Goal: Task Accomplishment & Management: Manage account settings

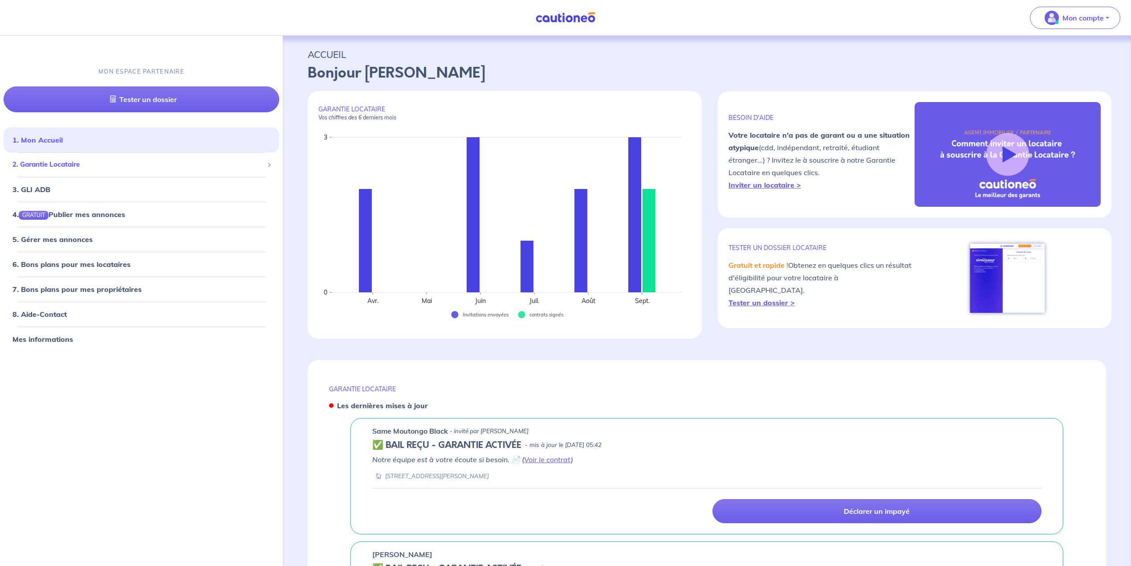
click at [49, 166] on span "2. Garantie Locataire" at bounding box center [137, 164] width 251 height 10
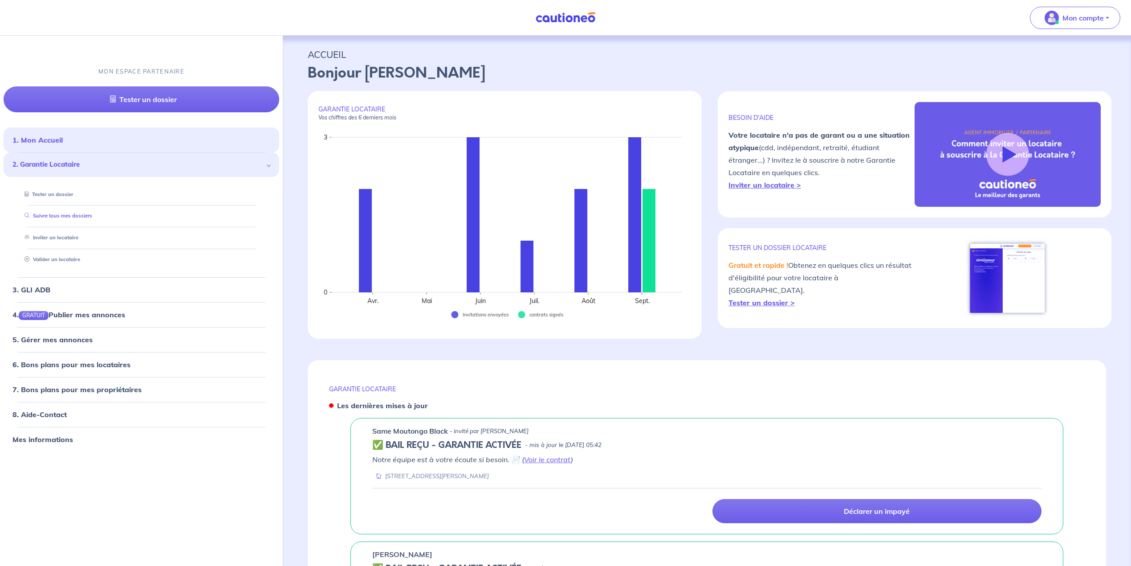
click at [48, 218] on link "Suivre tous mes dossiers" at bounding box center [56, 215] width 71 height 6
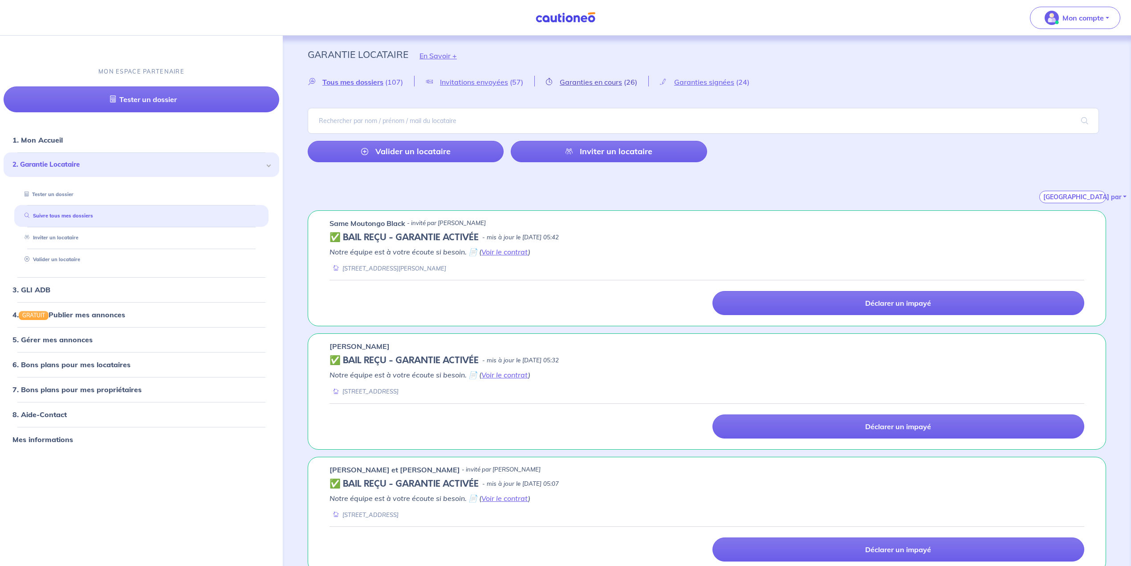
click at [609, 84] on span "Garanties en cours" at bounding box center [591, 81] width 62 height 9
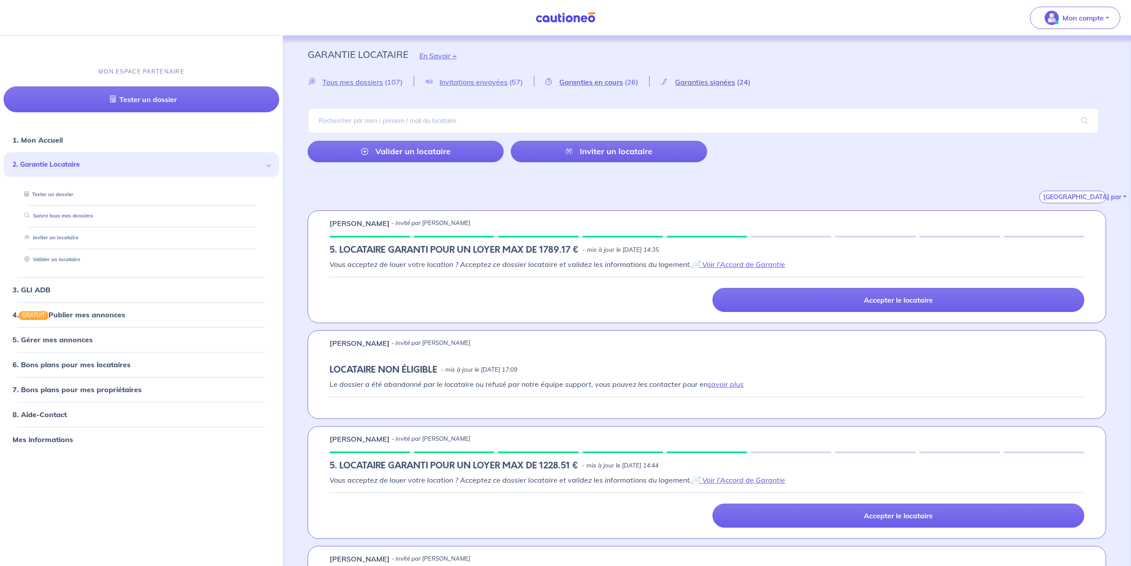
click at [712, 80] on span "Garanties signées" at bounding box center [705, 81] width 60 height 9
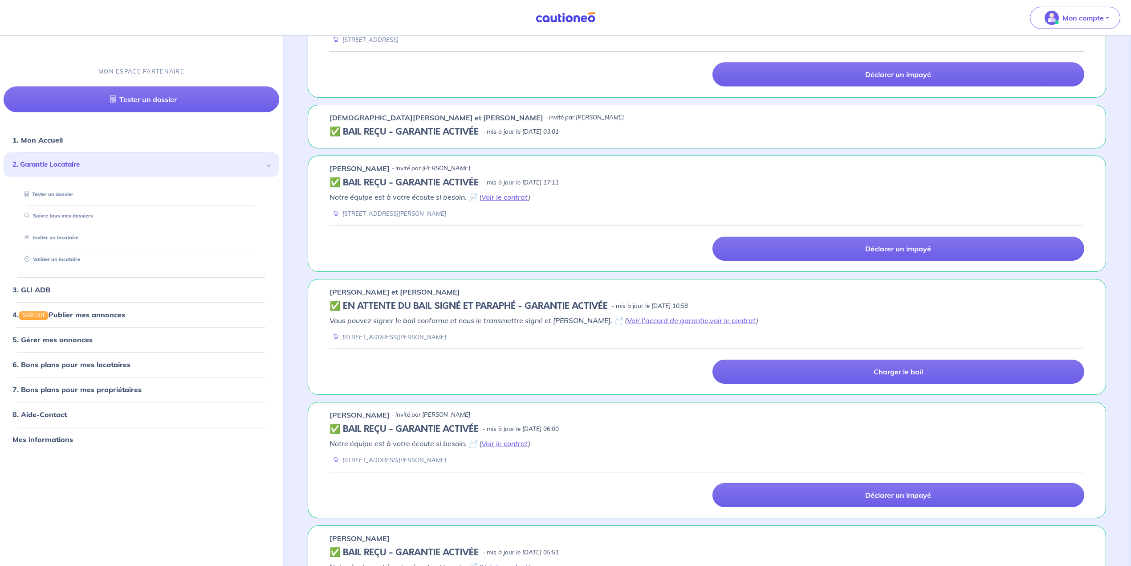
scroll to position [594, 0]
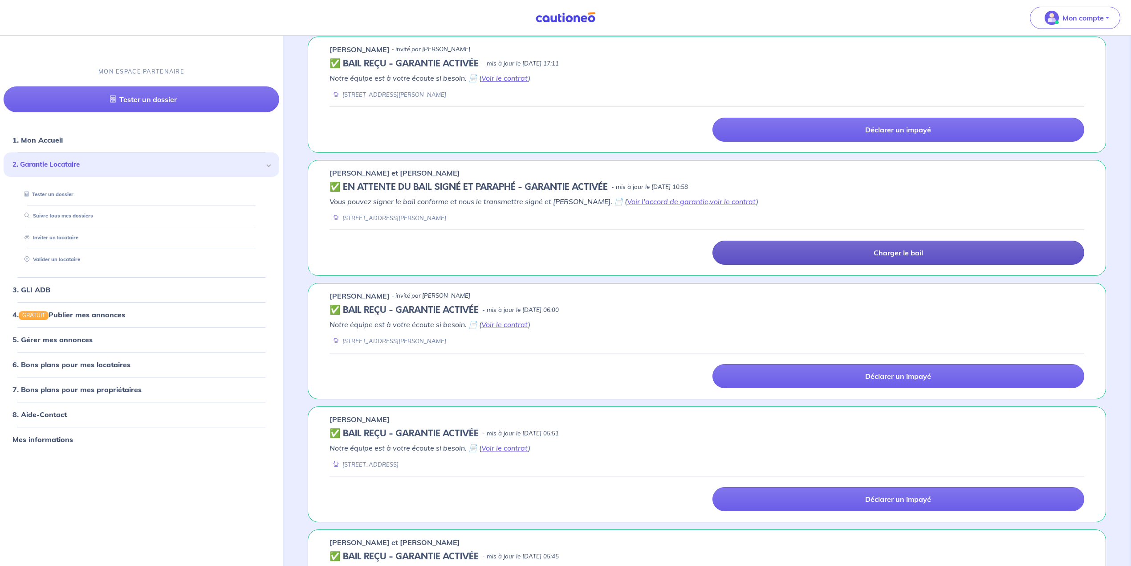
click at [761, 259] on link "Charger le bail" at bounding box center [898, 252] width 372 height 24
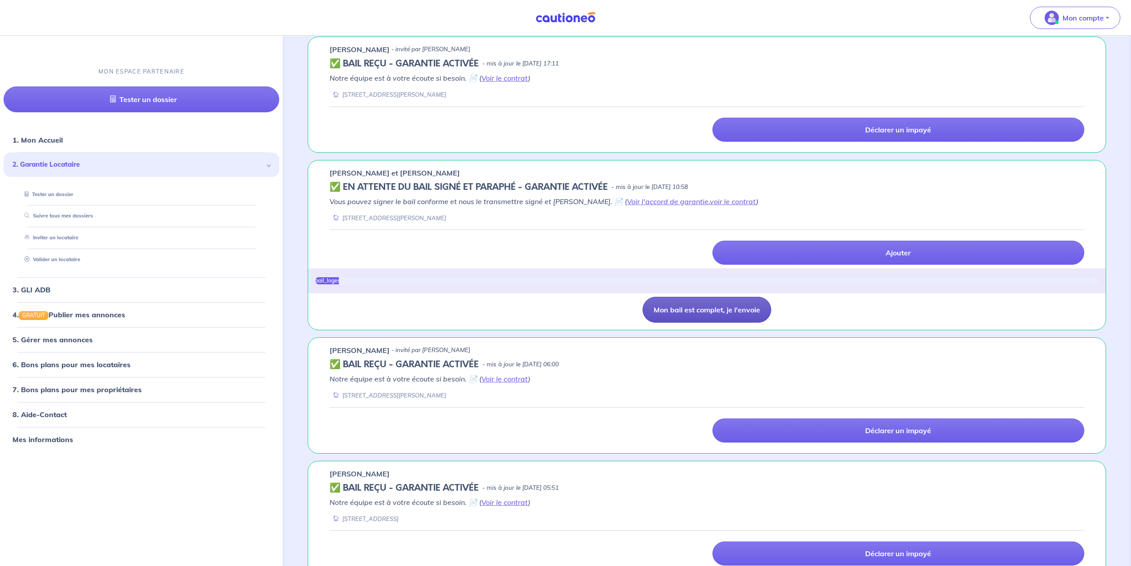
click at [710, 312] on button "Mon bail est complet, je l'envoie" at bounding box center [707, 310] width 129 height 26
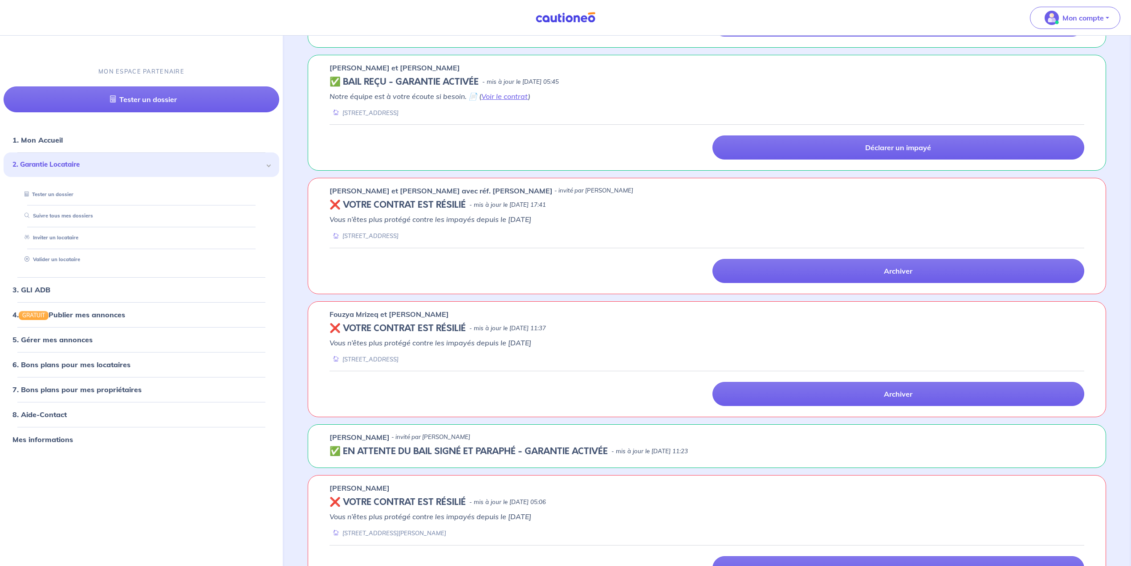
scroll to position [1069, 0]
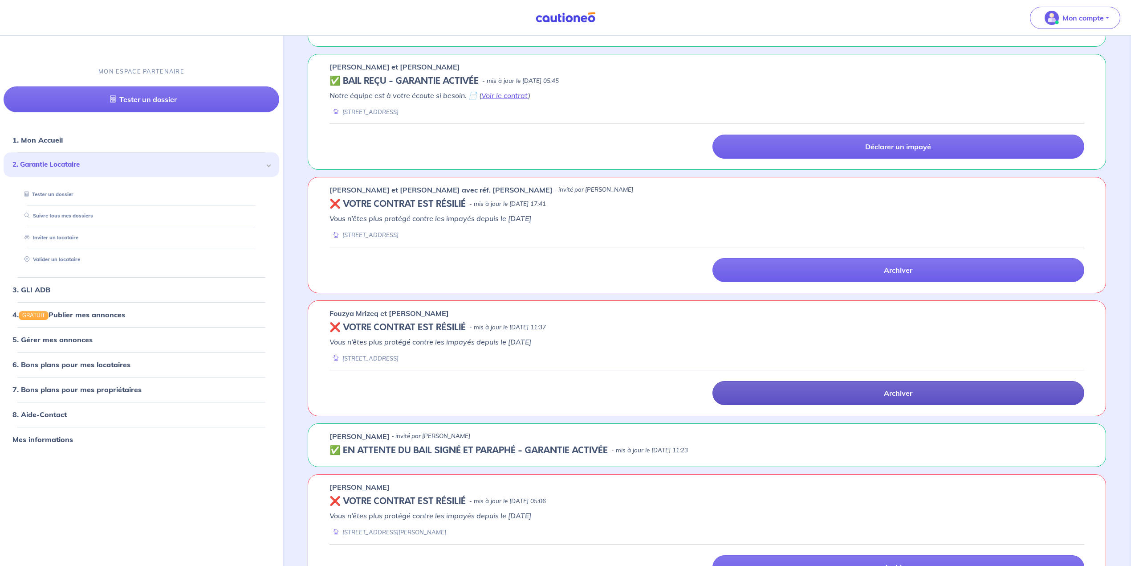
click at [859, 403] on link "Archiver" at bounding box center [898, 393] width 372 height 24
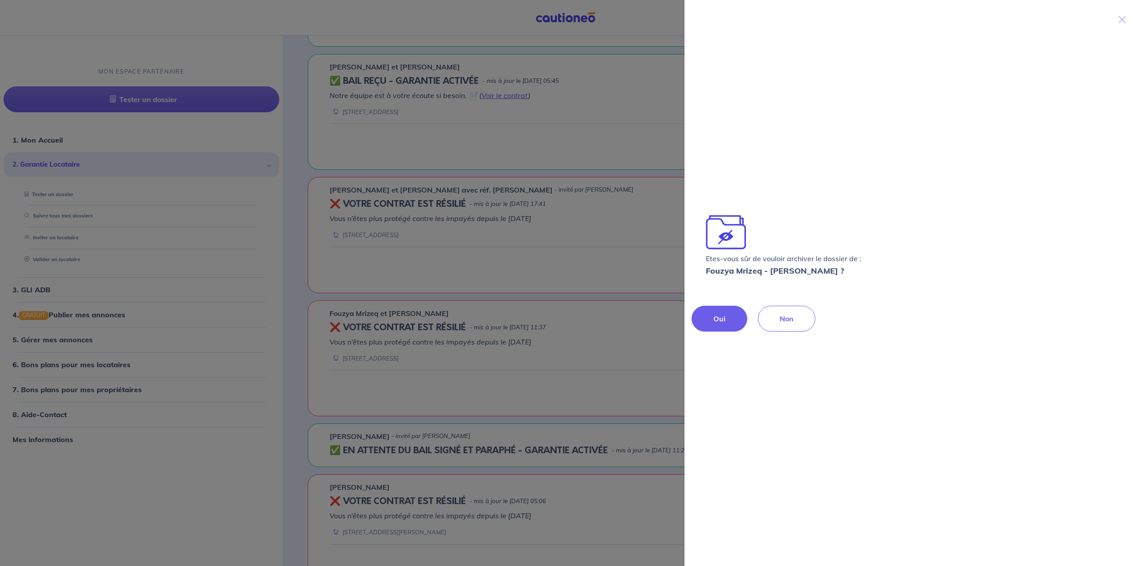
click at [713, 314] on button "Oui" at bounding box center [720, 318] width 56 height 26
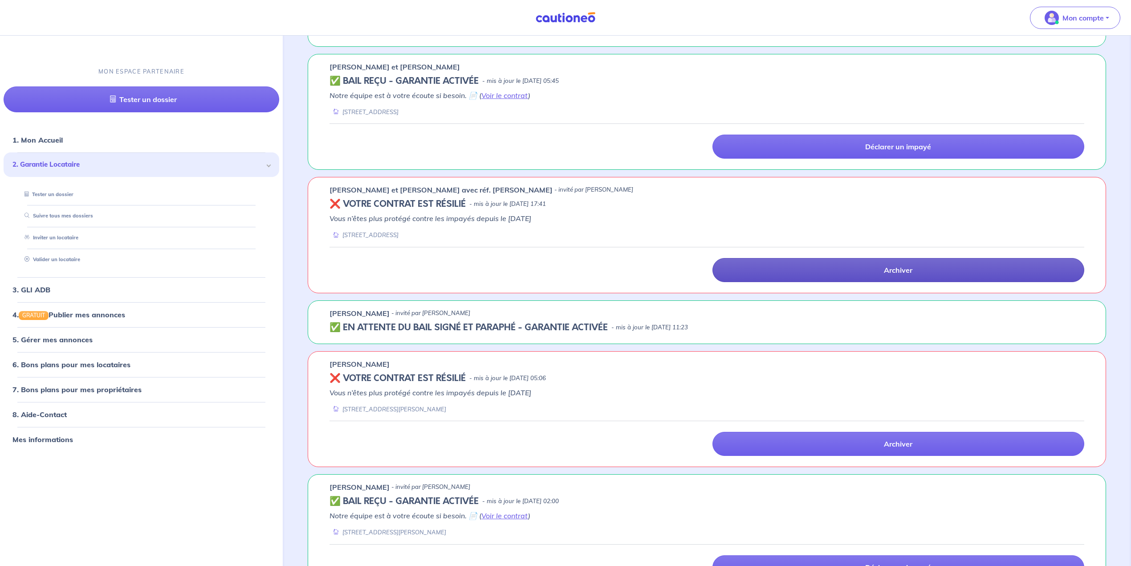
click at [784, 275] on link "Archiver" at bounding box center [898, 270] width 372 height 24
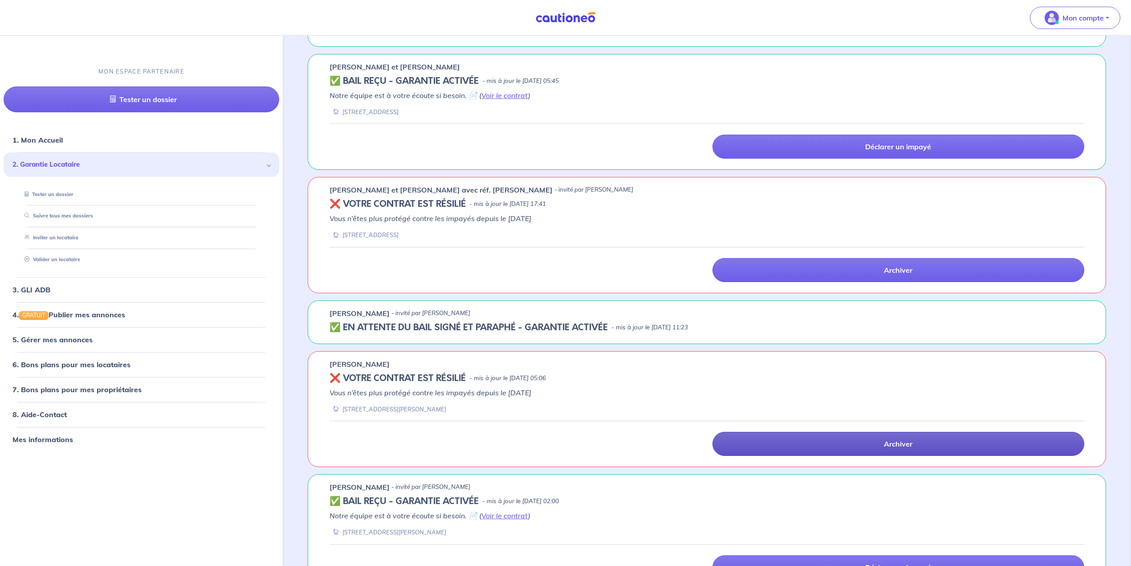
click at [809, 448] on link "Archiver" at bounding box center [898, 443] width 372 height 24
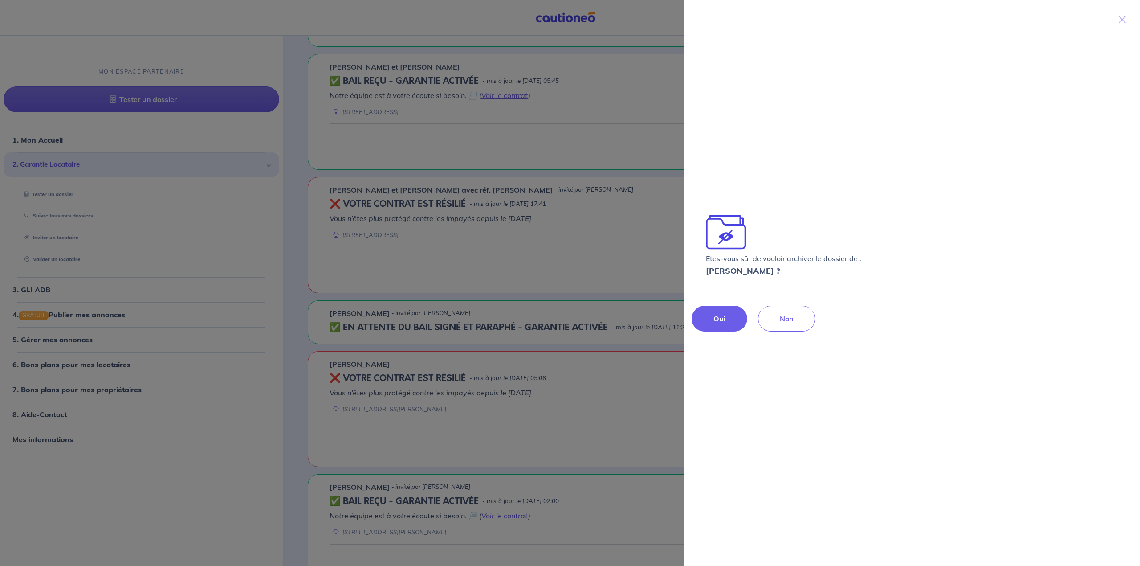
click at [710, 316] on button "Oui" at bounding box center [720, 318] width 56 height 26
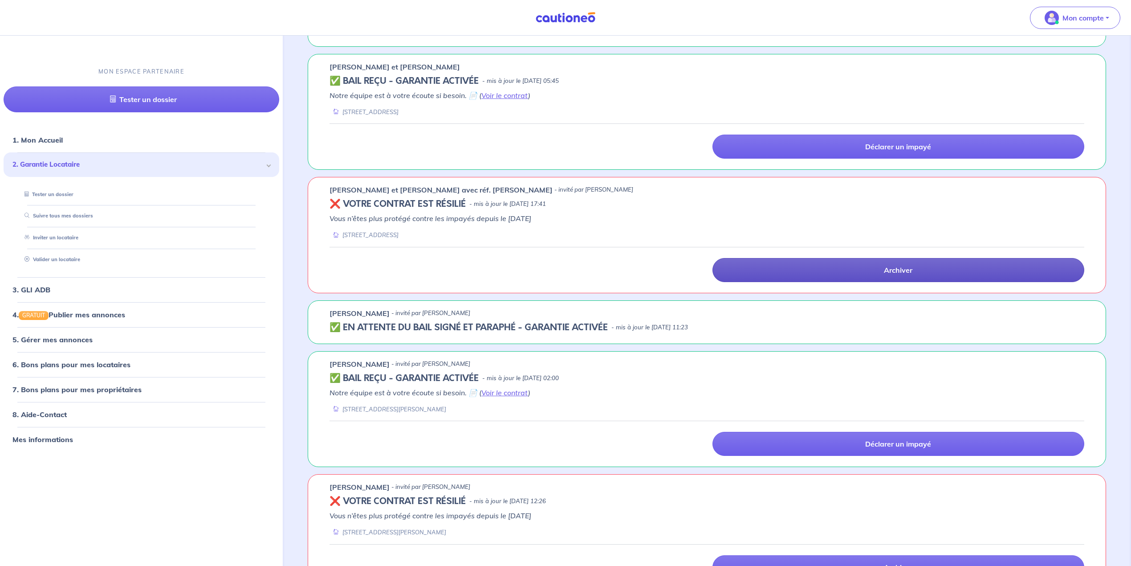
click at [826, 276] on link "Archiver" at bounding box center [898, 270] width 372 height 24
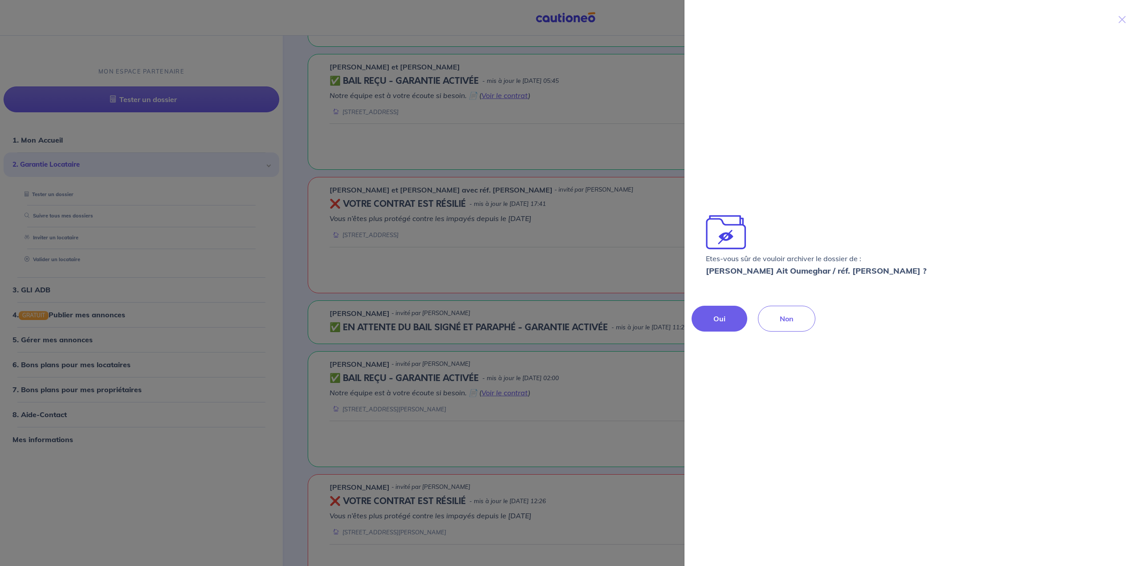
click at [722, 317] on p "Oui" at bounding box center [719, 318] width 12 height 11
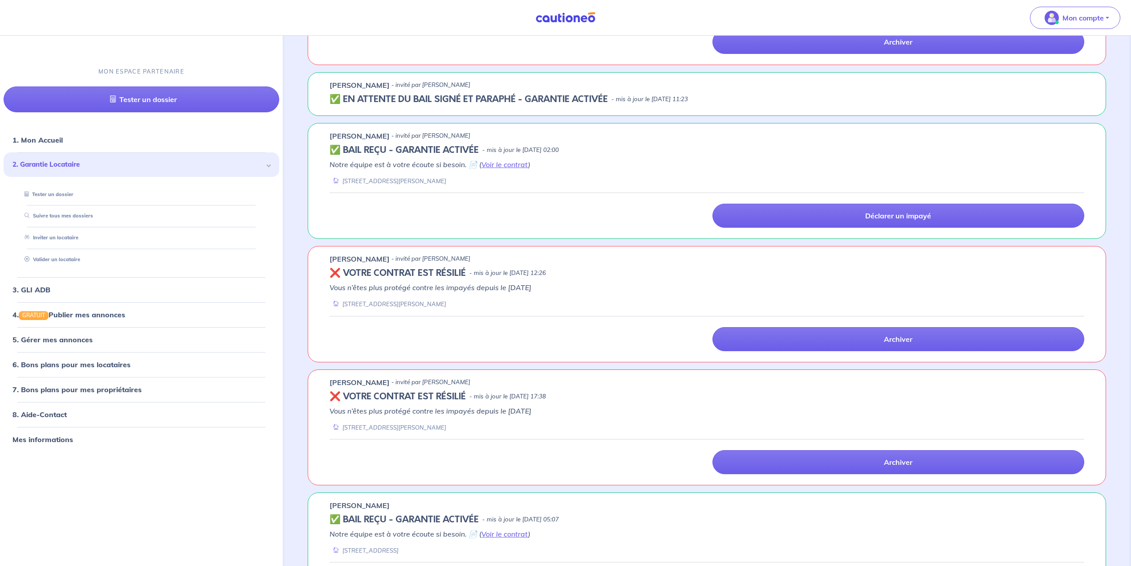
scroll to position [1306, 0]
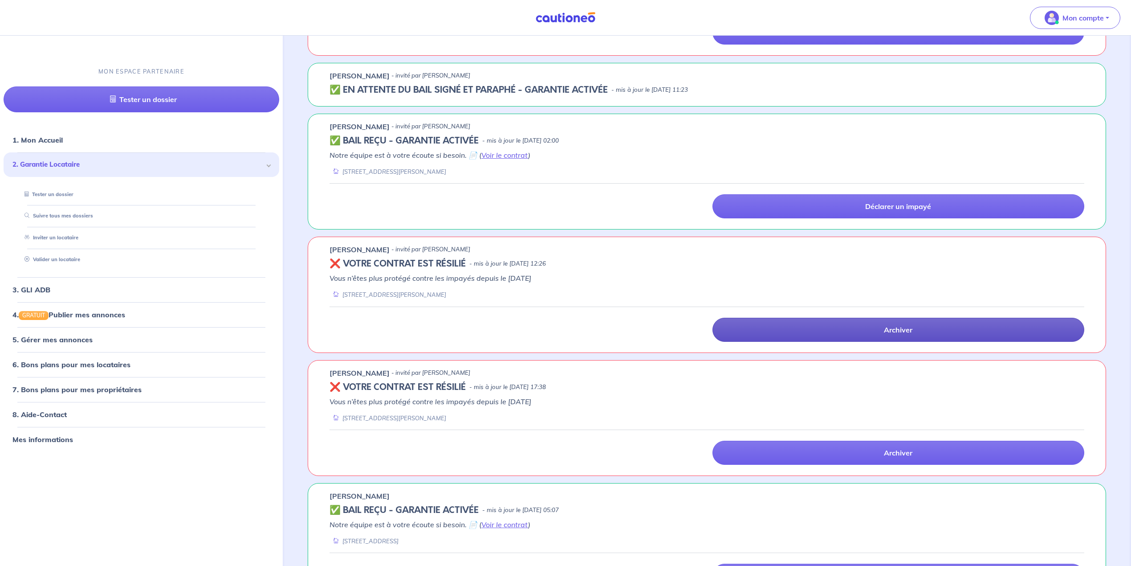
click at [827, 342] on link "Archiver" at bounding box center [898, 329] width 372 height 24
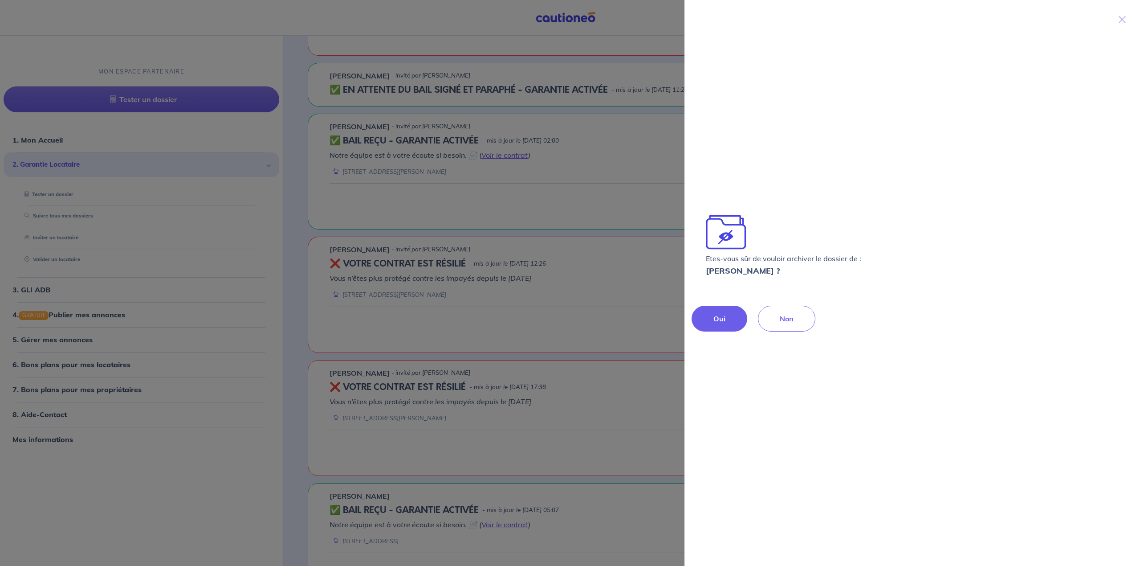
click at [725, 320] on p "Oui" at bounding box center [719, 318] width 12 height 11
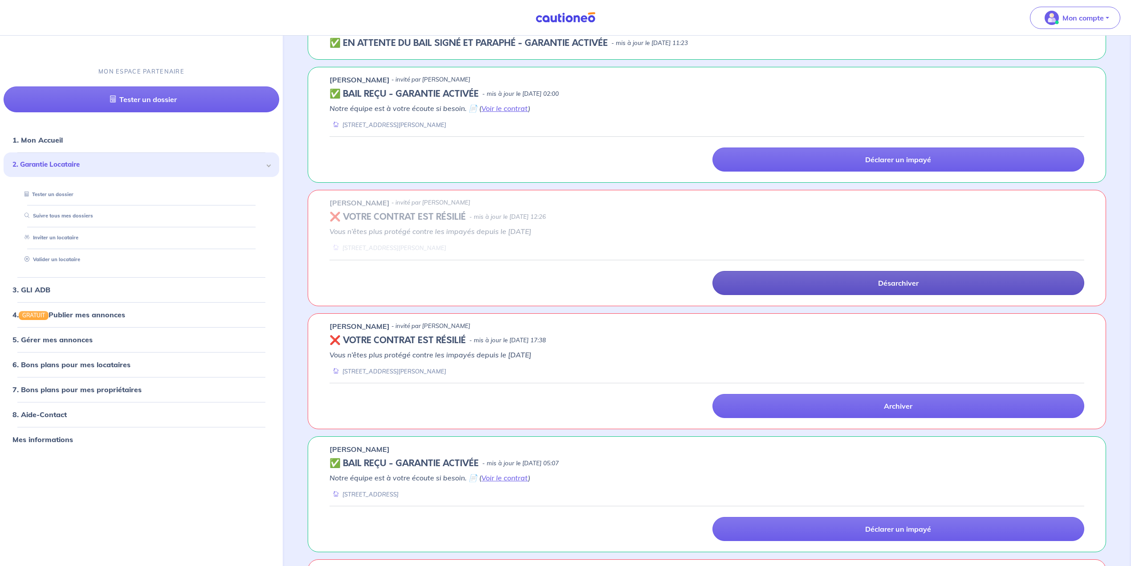
scroll to position [1425, 0]
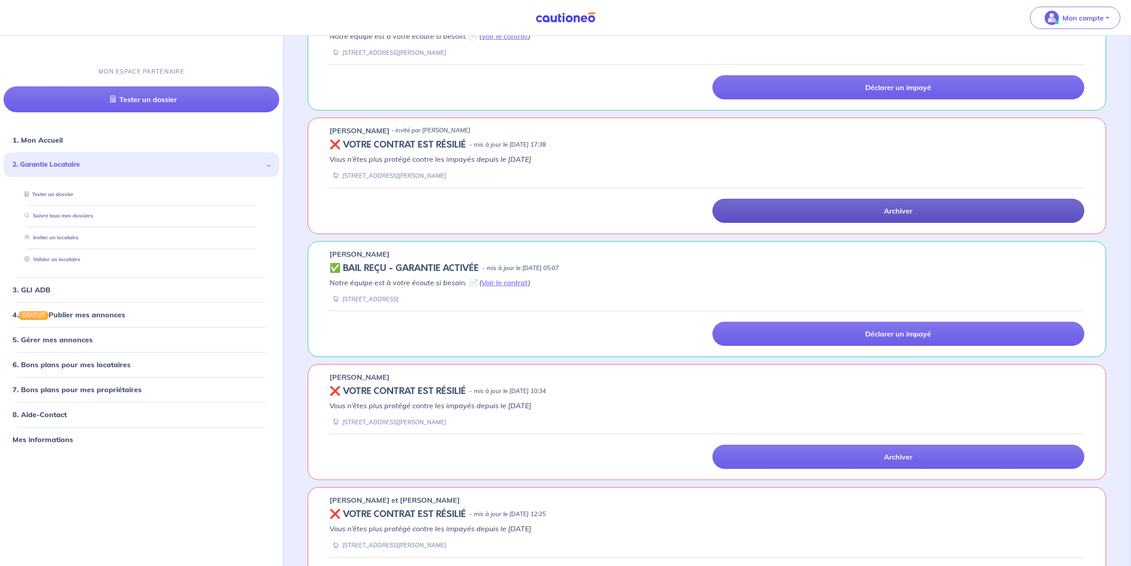
click at [788, 218] on link "Archiver" at bounding box center [898, 211] width 372 height 24
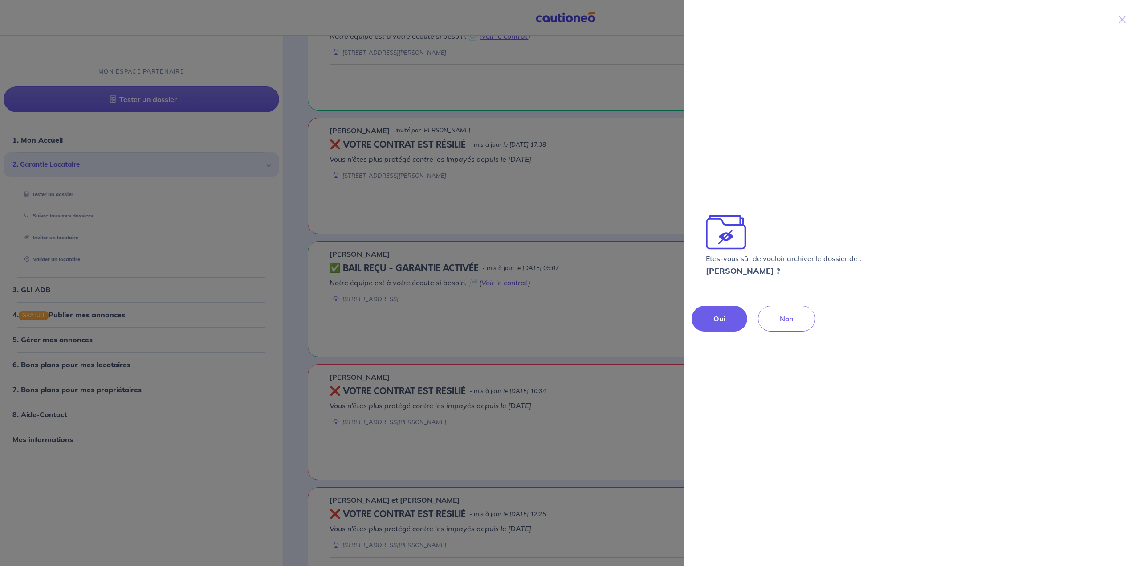
click at [719, 312] on button "Oui" at bounding box center [720, 318] width 56 height 26
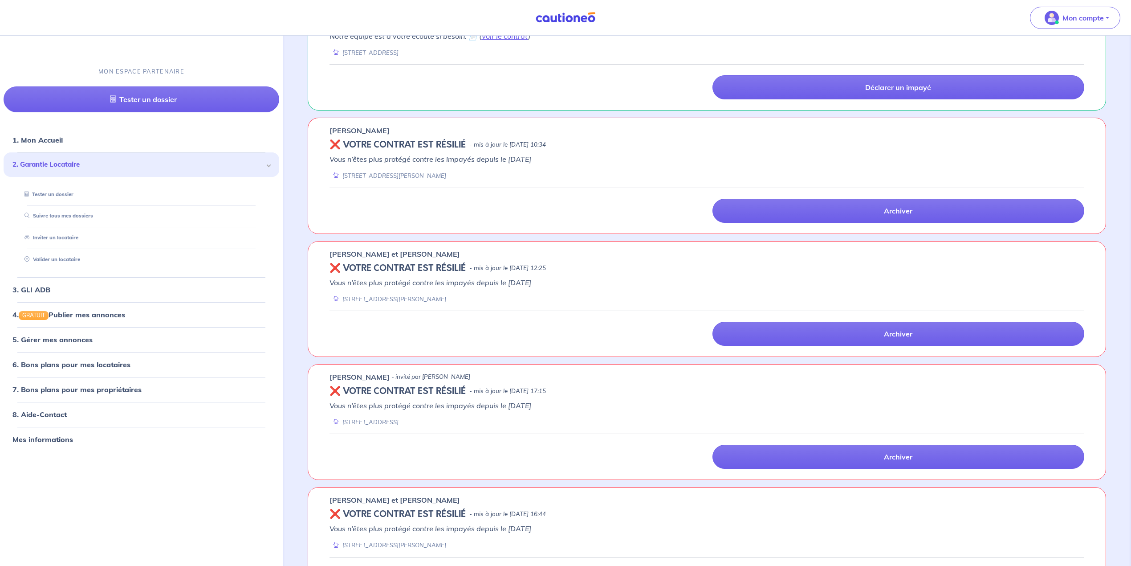
scroll to position [1365, 0]
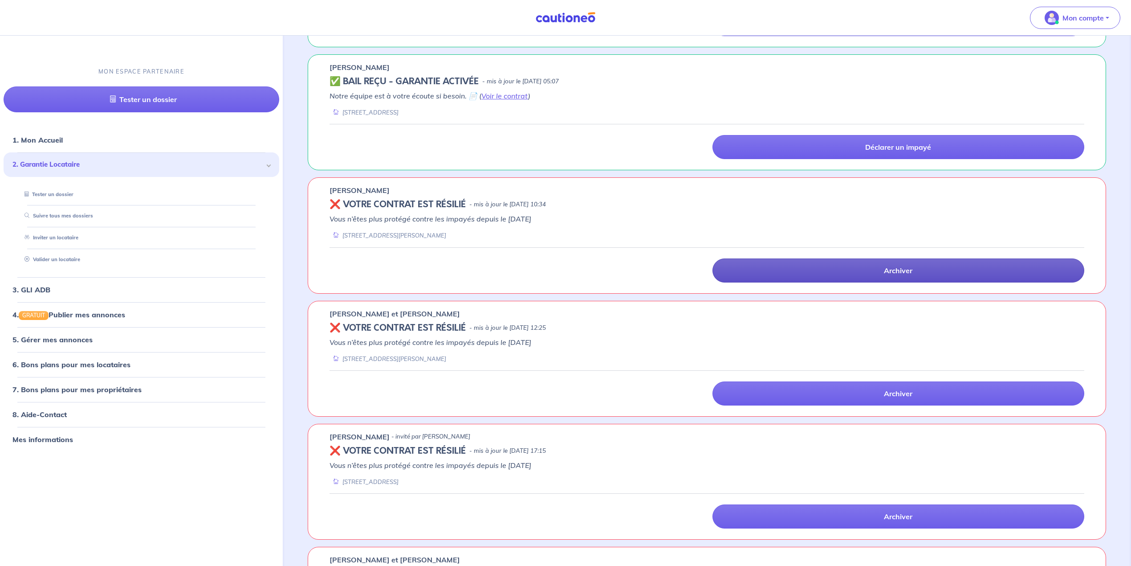
click at [784, 278] on link "Archiver" at bounding box center [898, 270] width 372 height 24
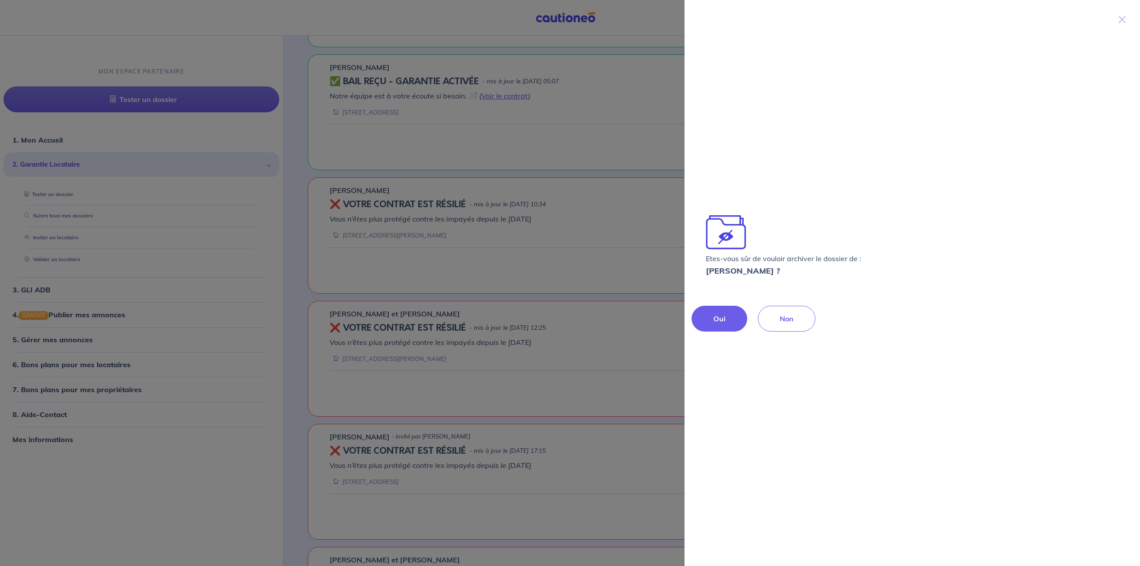
click at [733, 317] on button "Oui" at bounding box center [720, 318] width 56 height 26
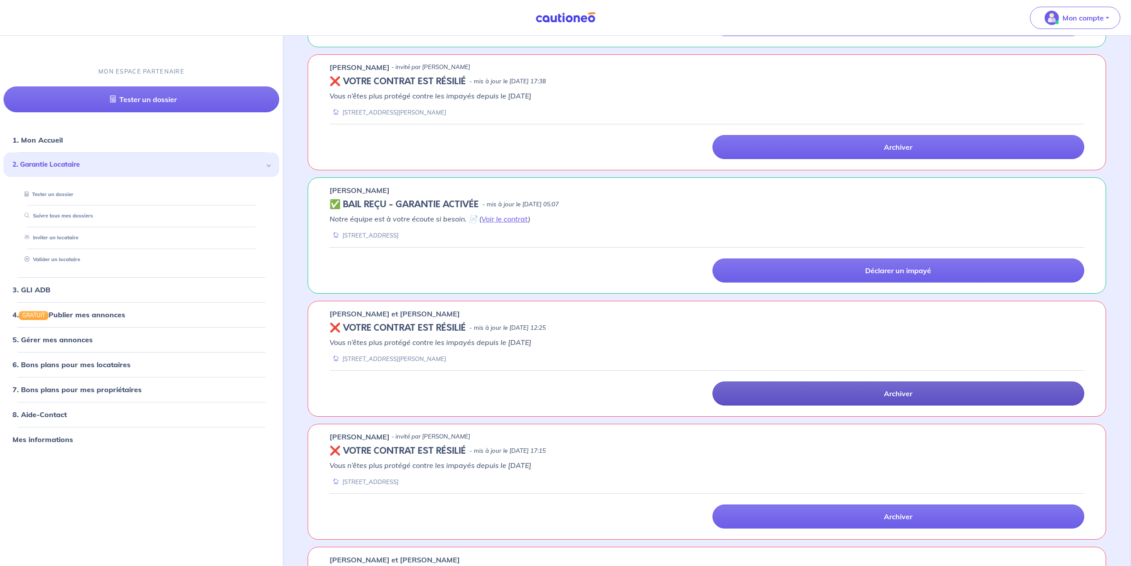
click at [795, 401] on link "Archiver" at bounding box center [898, 393] width 372 height 24
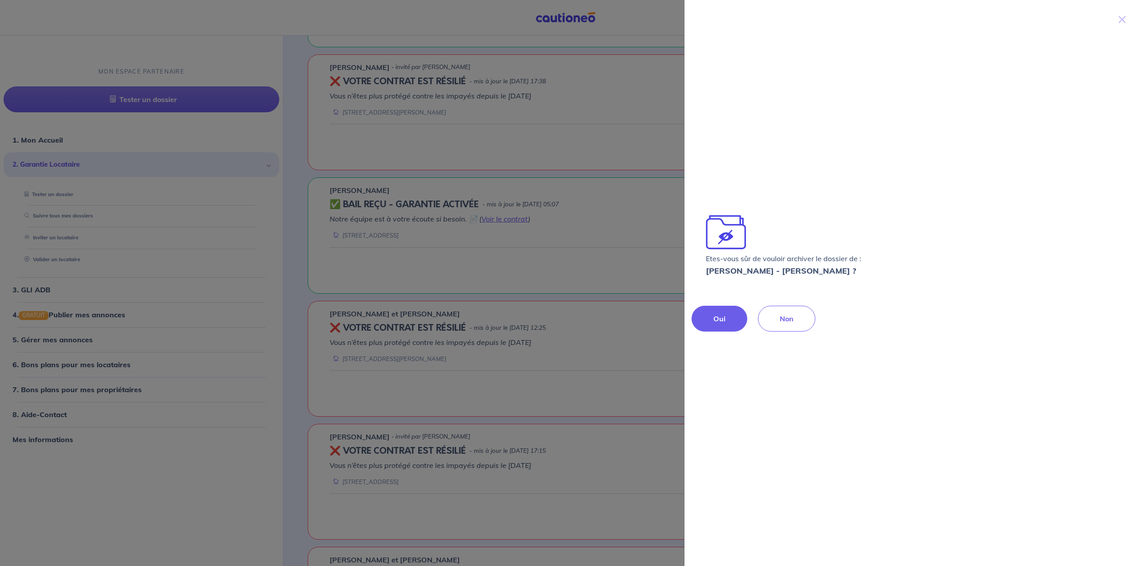
click at [738, 324] on button "Oui" at bounding box center [720, 318] width 56 height 26
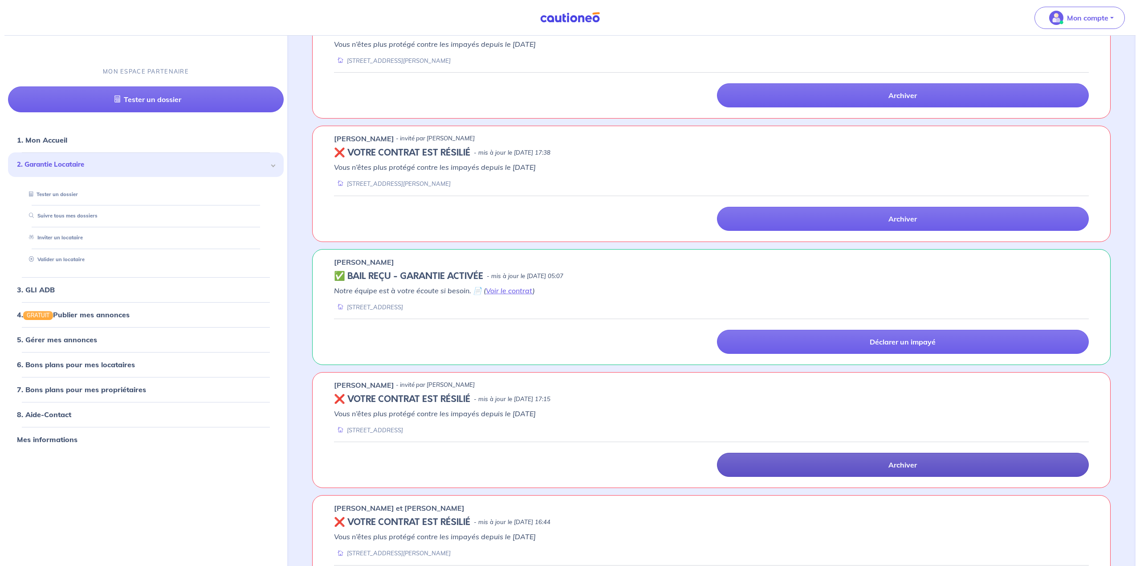
scroll to position [1484, 0]
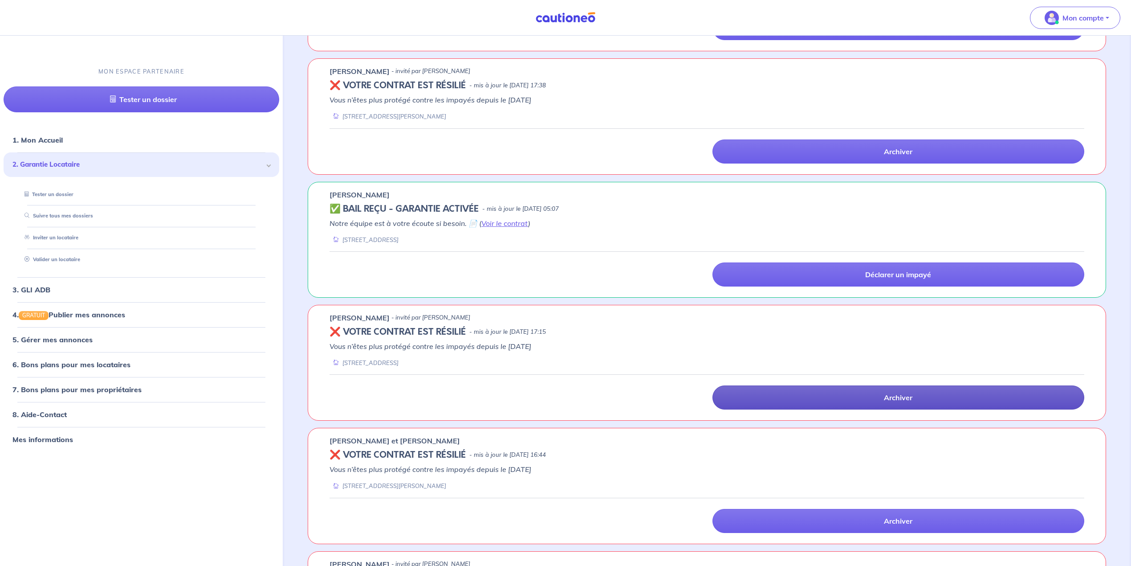
click at [776, 403] on link "Archiver" at bounding box center [898, 397] width 372 height 24
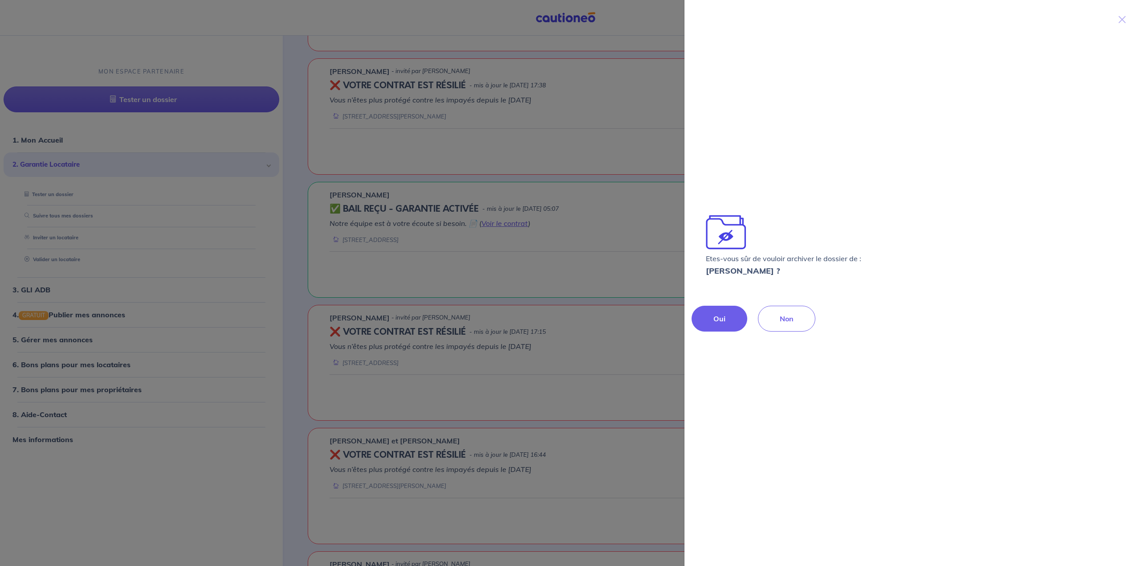
click at [701, 323] on button "Oui" at bounding box center [720, 318] width 56 height 26
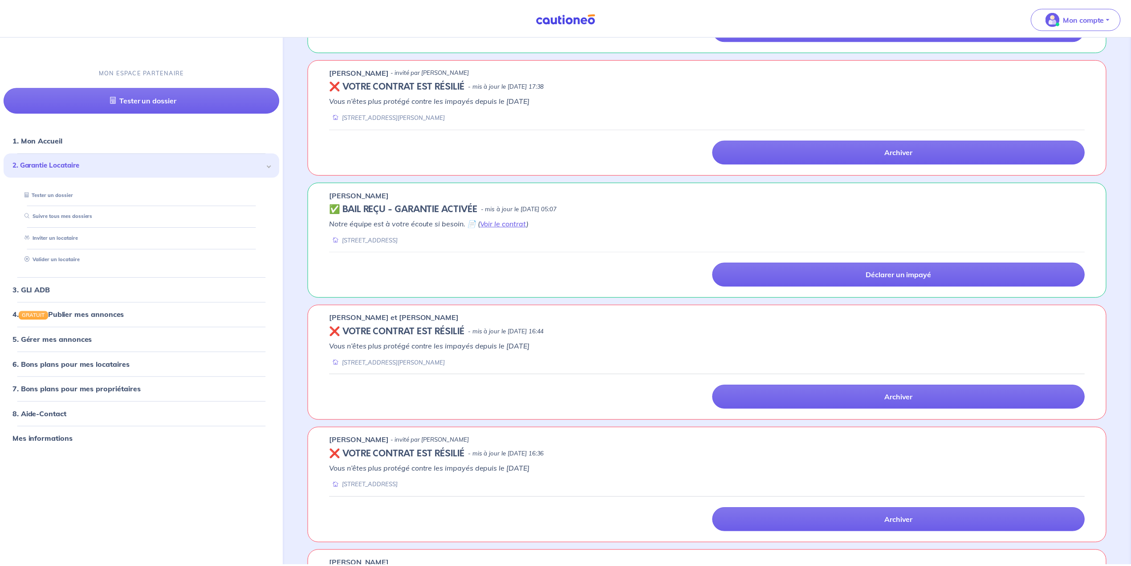
scroll to position [1662, 0]
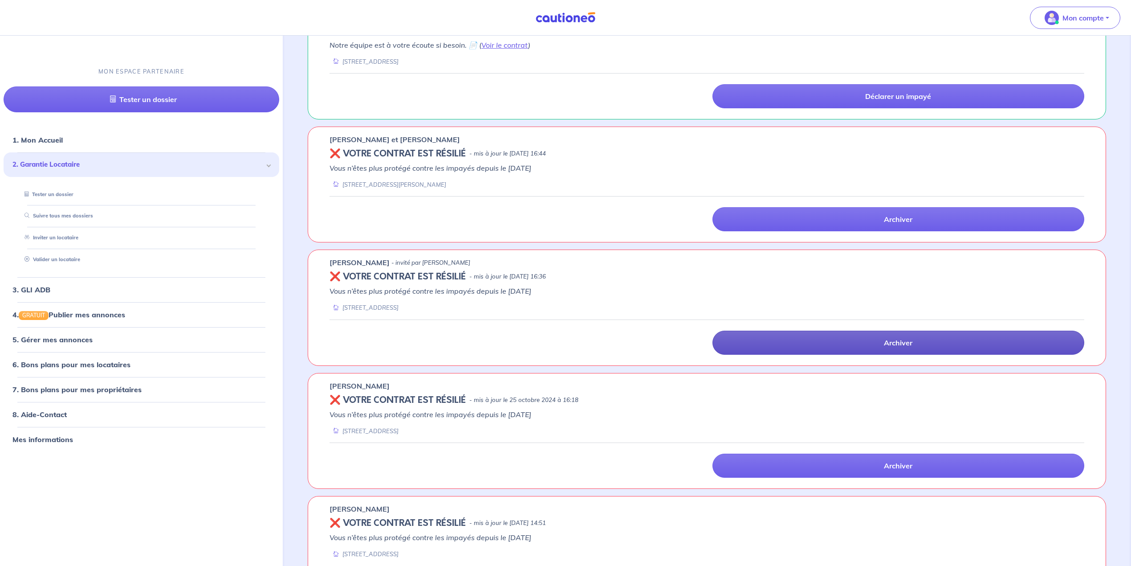
click at [754, 354] on link "Archiver" at bounding box center [898, 342] width 372 height 24
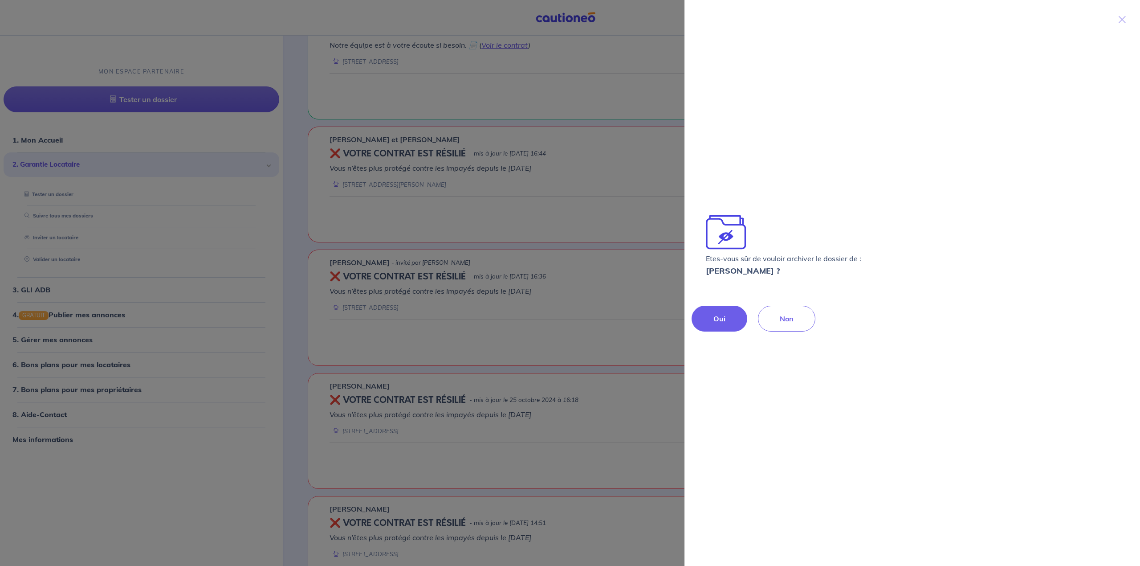
click at [711, 323] on button "Oui" at bounding box center [720, 318] width 56 height 26
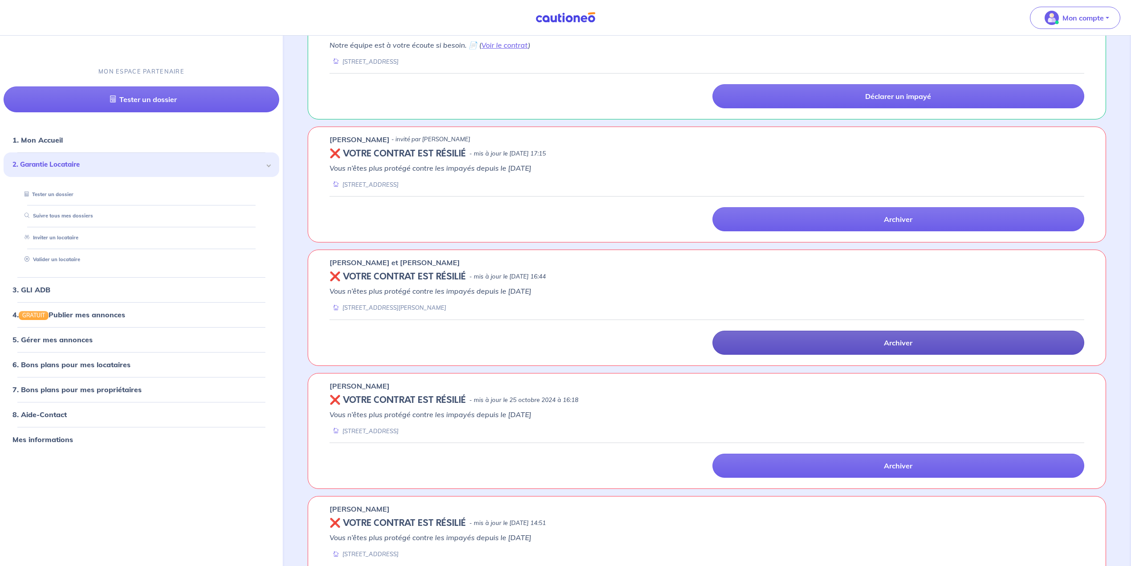
click at [759, 350] on link "Archiver" at bounding box center [898, 342] width 372 height 24
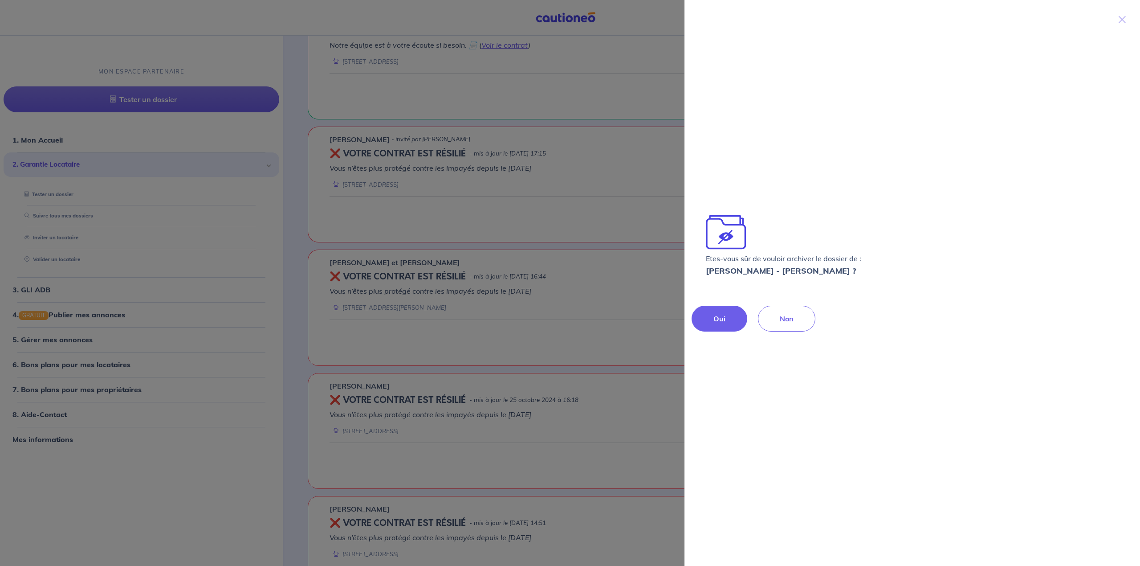
click at [721, 330] on button "Oui" at bounding box center [720, 318] width 56 height 26
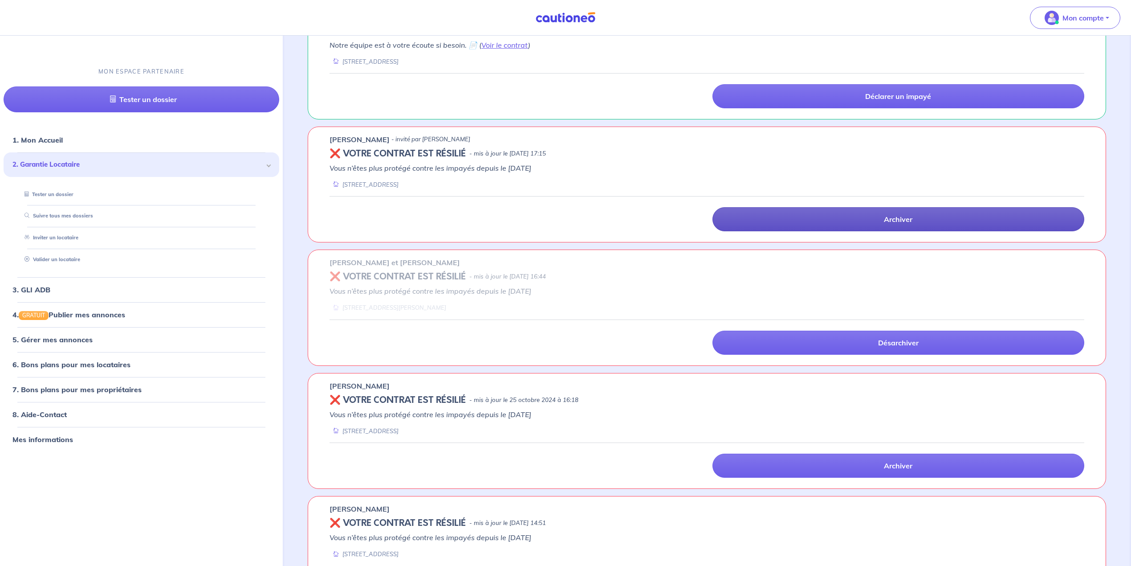
click at [763, 228] on link "Archiver" at bounding box center [898, 219] width 372 height 24
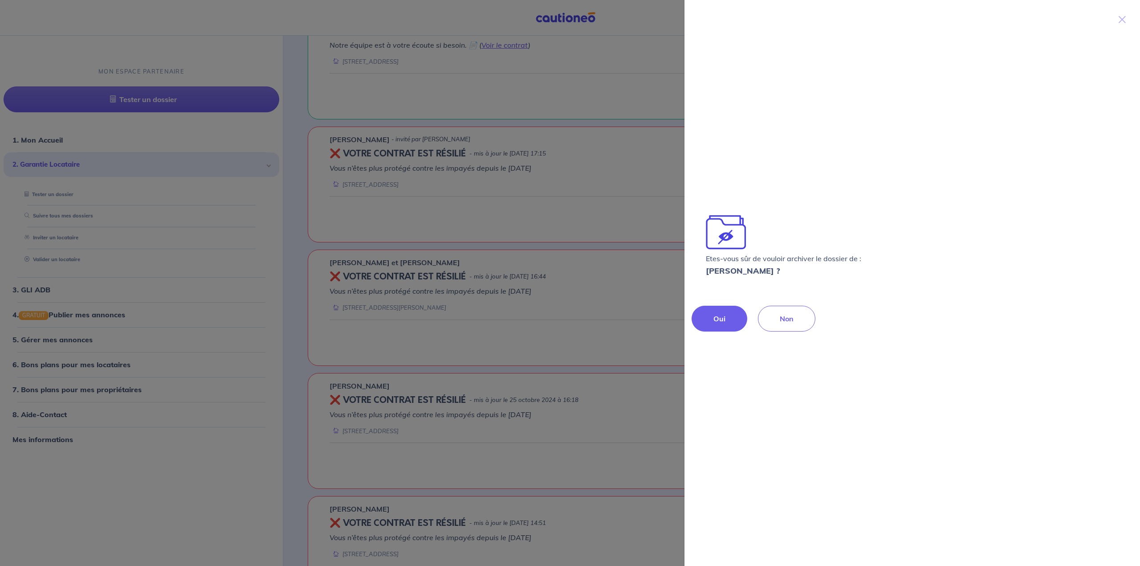
click at [727, 316] on button "Oui" at bounding box center [720, 318] width 56 height 26
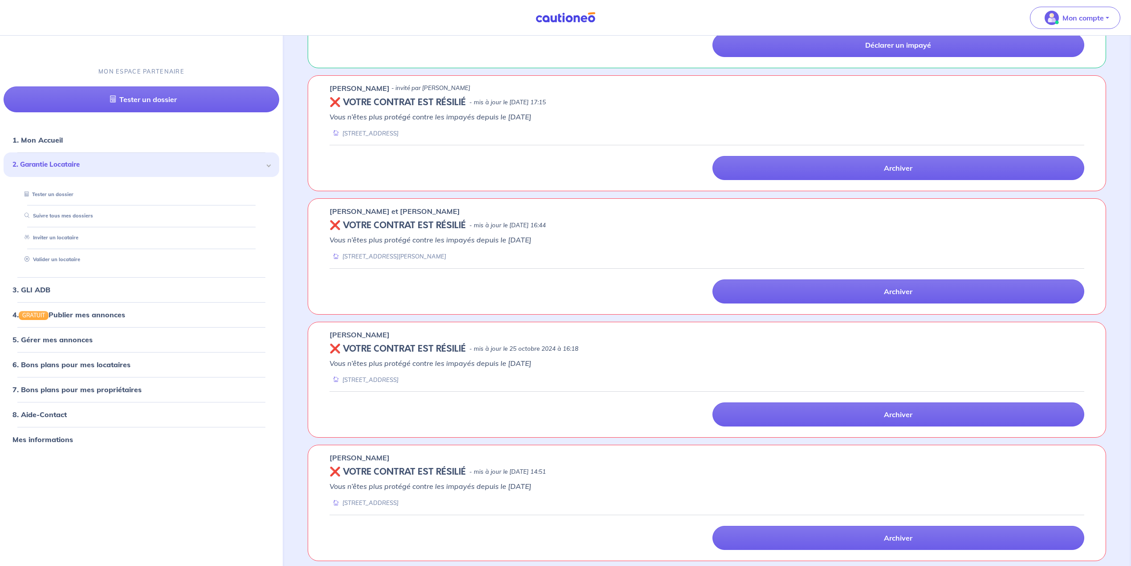
scroll to position [1781, 0]
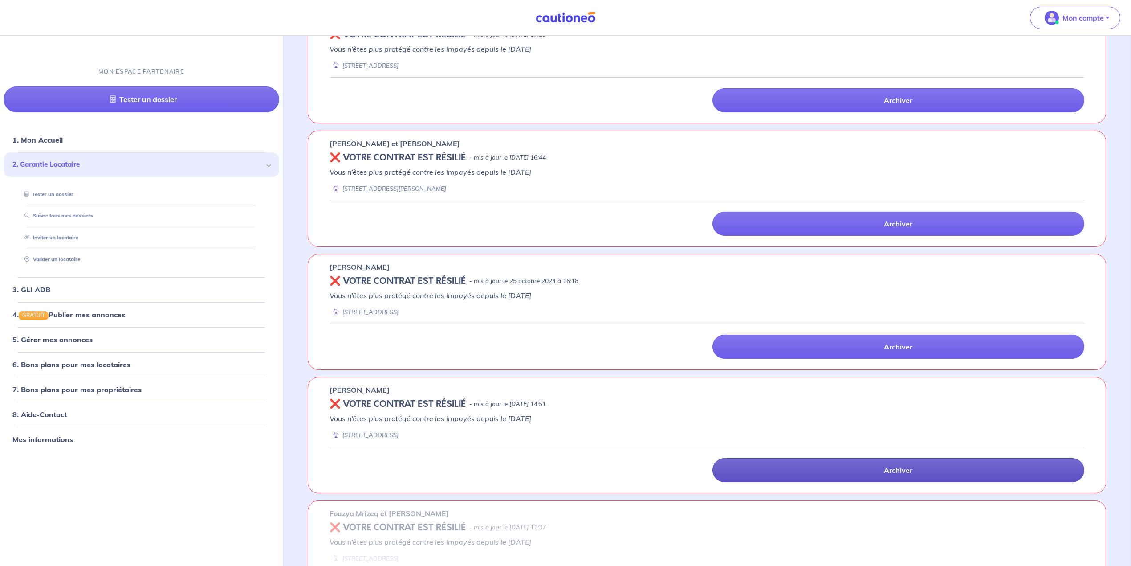
click at [756, 481] on link "Archiver" at bounding box center [898, 470] width 372 height 24
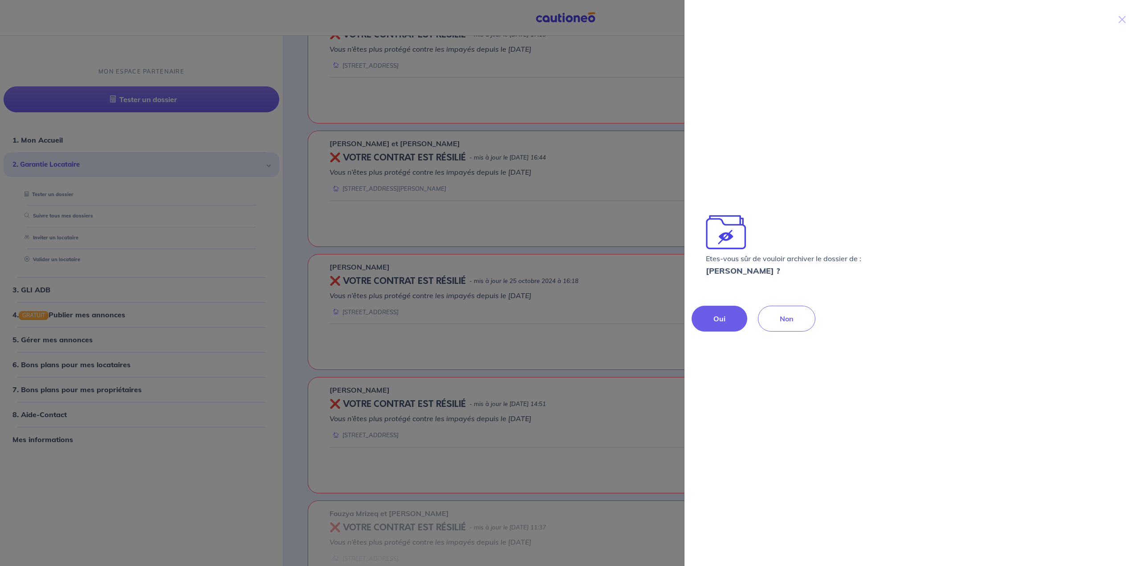
click at [724, 312] on button "Oui" at bounding box center [720, 318] width 56 height 26
click at [722, 314] on p "Oui" at bounding box center [719, 318] width 12 height 11
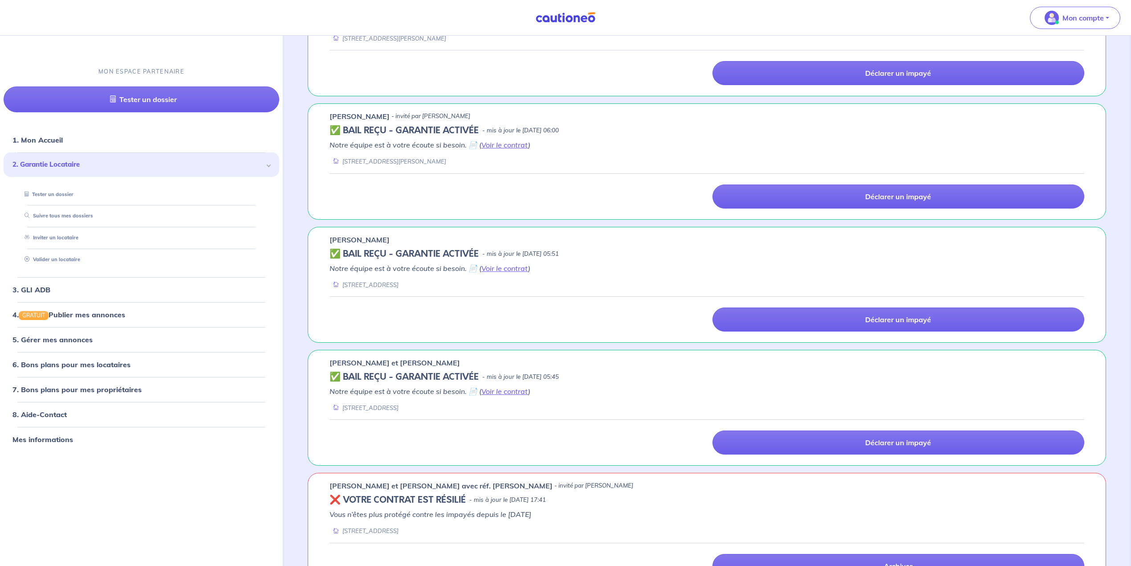
scroll to position [772, 0]
